Goal: Information Seeking & Learning: Learn about a topic

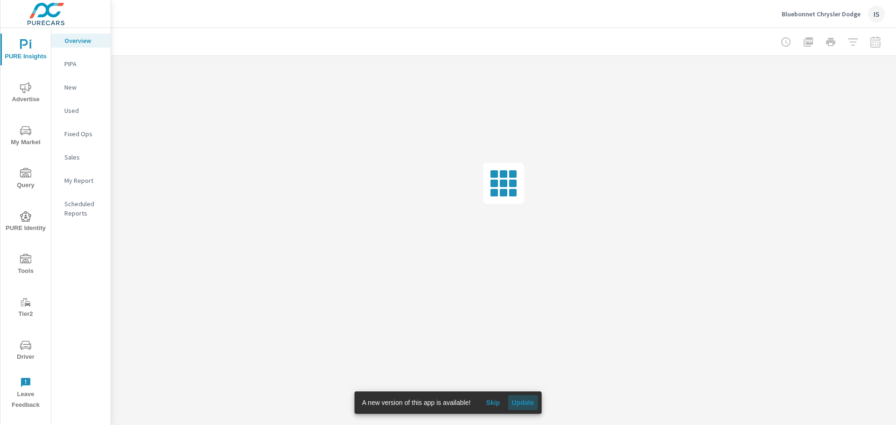
click at [520, 397] on button "Update" at bounding box center [523, 402] width 30 height 15
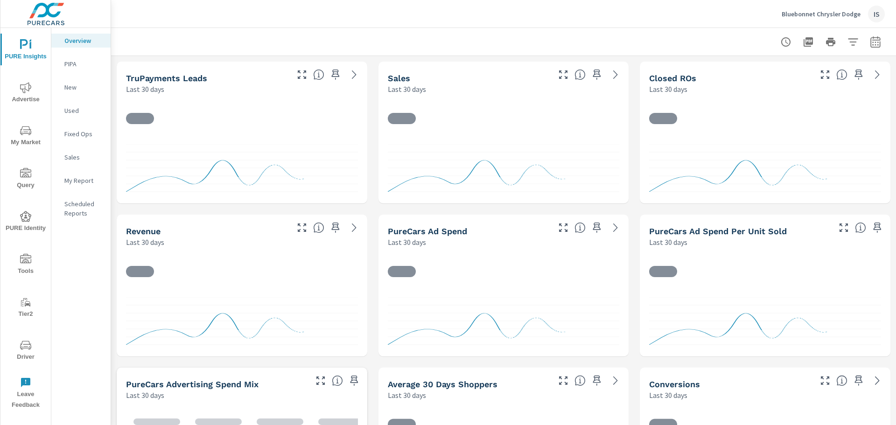
click at [747, 42] on div at bounding box center [503, 42] width 763 height 28
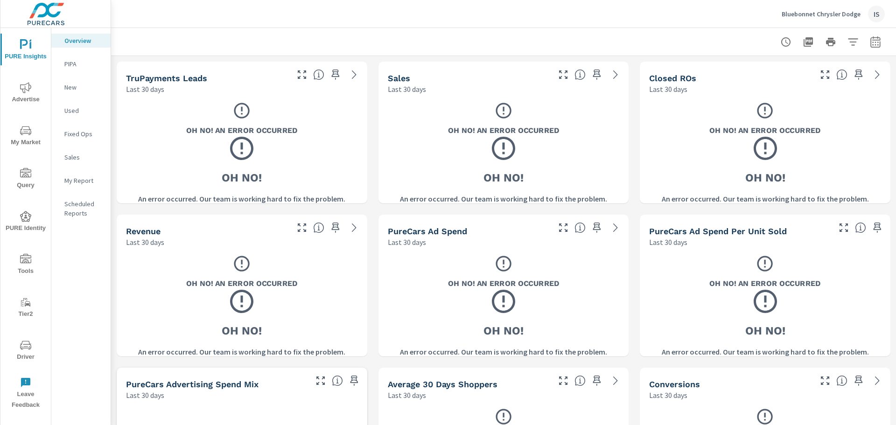
drag, startPoint x: 512, startPoint y: 49, endPoint x: 428, endPoint y: 42, distance: 84.8
click at [428, 42] on div at bounding box center [503, 42] width 763 height 28
click at [717, 41] on div at bounding box center [503, 42] width 763 height 28
click at [238, 148] on icon at bounding box center [242, 148] width 28 height 28
click at [76, 63] on p "PIPA" at bounding box center [83, 63] width 39 height 9
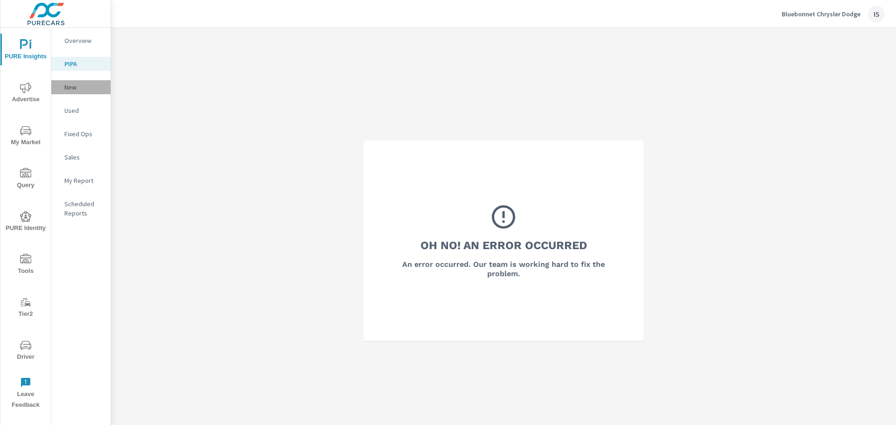
click at [75, 88] on p "New" at bounding box center [83, 87] width 39 height 9
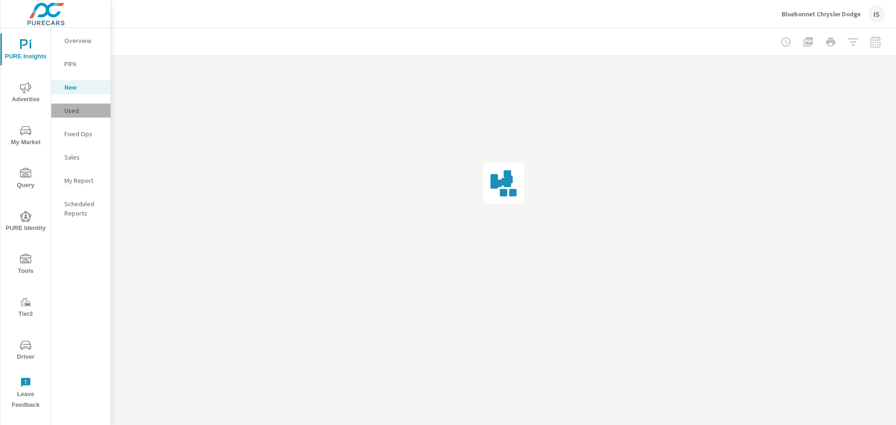
click at [83, 109] on p "Used" at bounding box center [83, 110] width 39 height 9
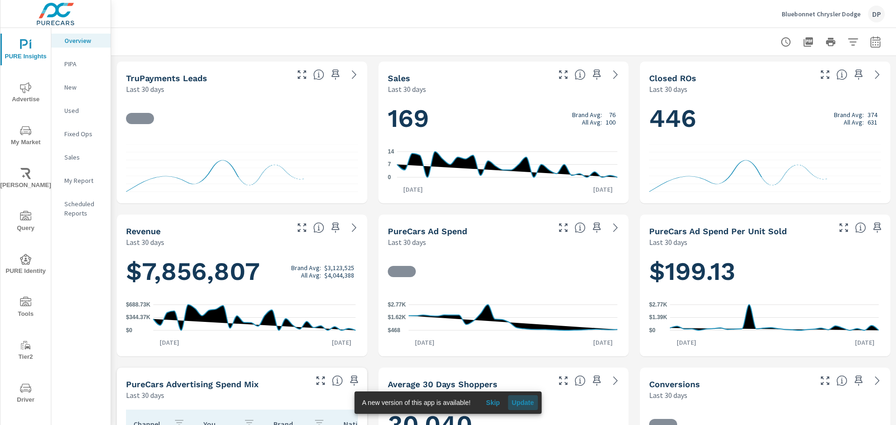
click at [530, 399] on span "Update" at bounding box center [523, 403] width 22 height 8
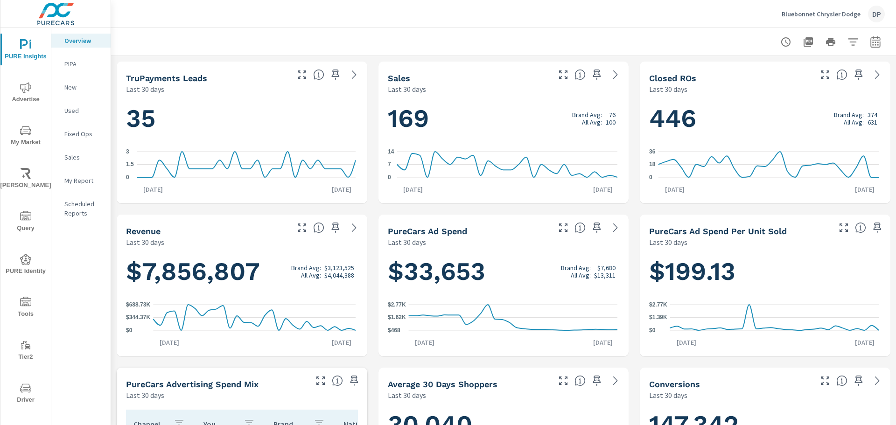
scroll to position [315, 0]
